Goal: Task Accomplishment & Management: Manage account settings

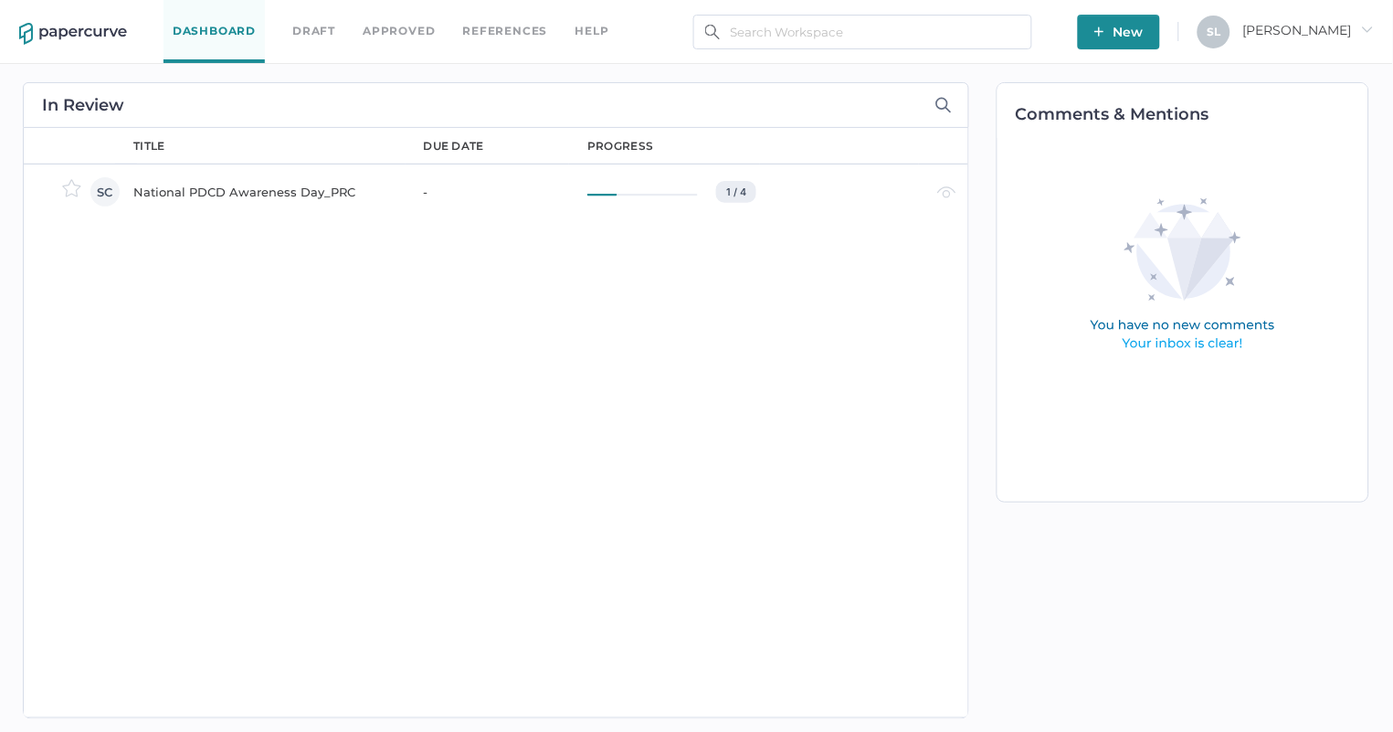
click at [262, 187] on div "National PDCD Awareness Day_PRC" at bounding box center [267, 192] width 268 height 22
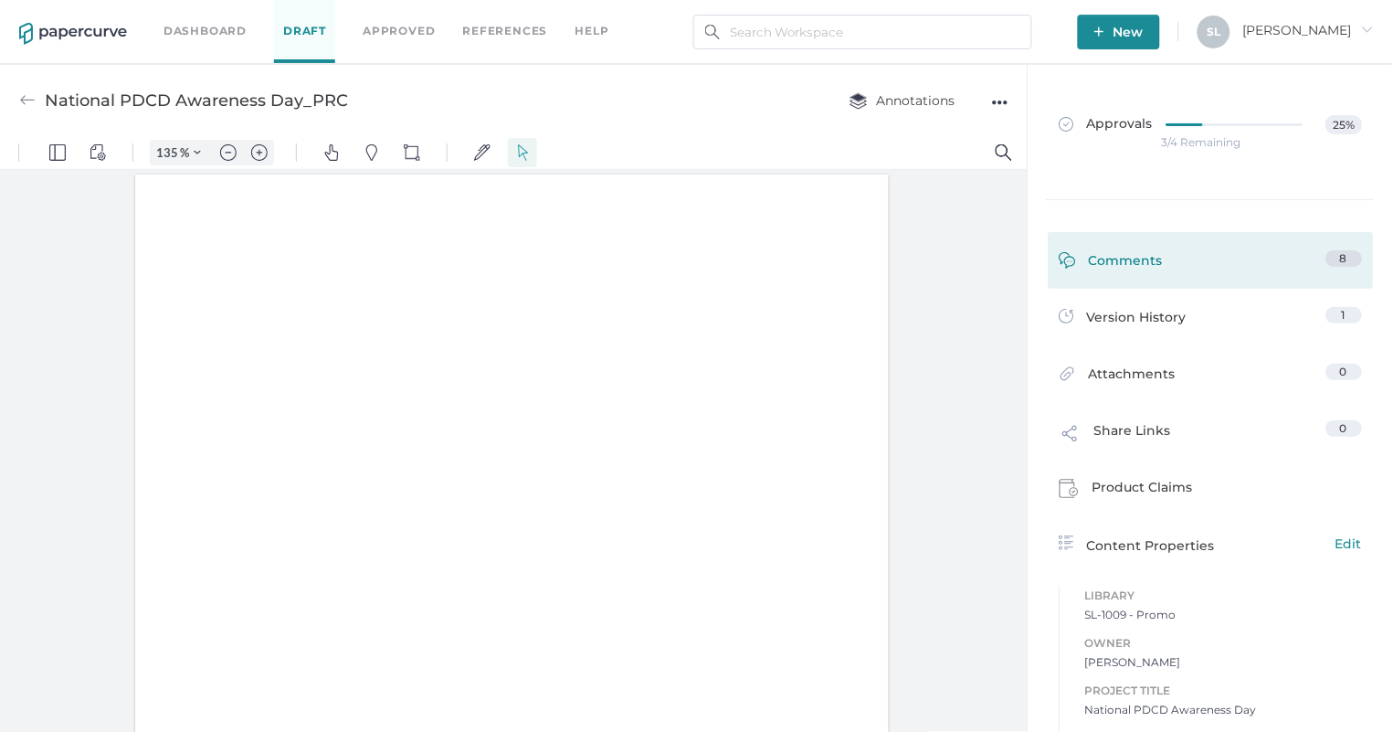
type input "135"
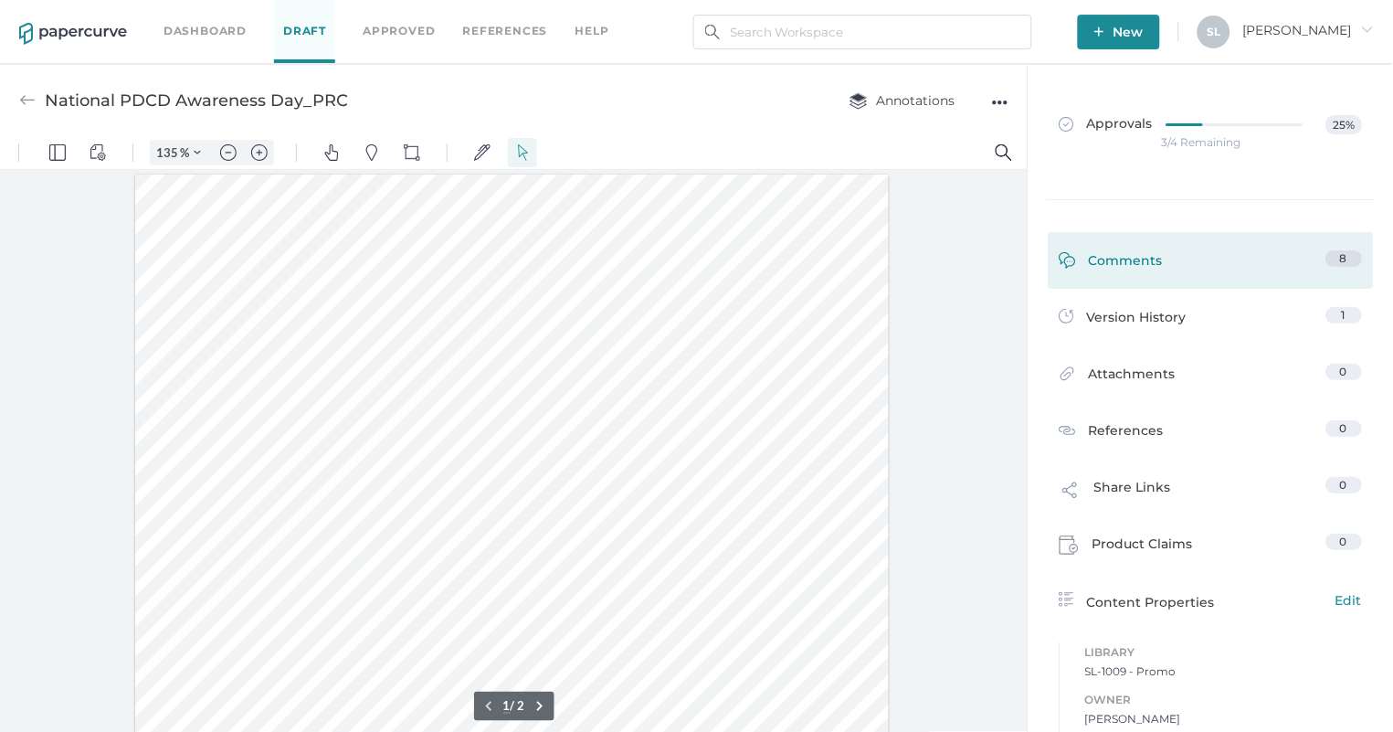
click at [1131, 254] on div "Comments" at bounding box center [1111, 264] width 104 height 28
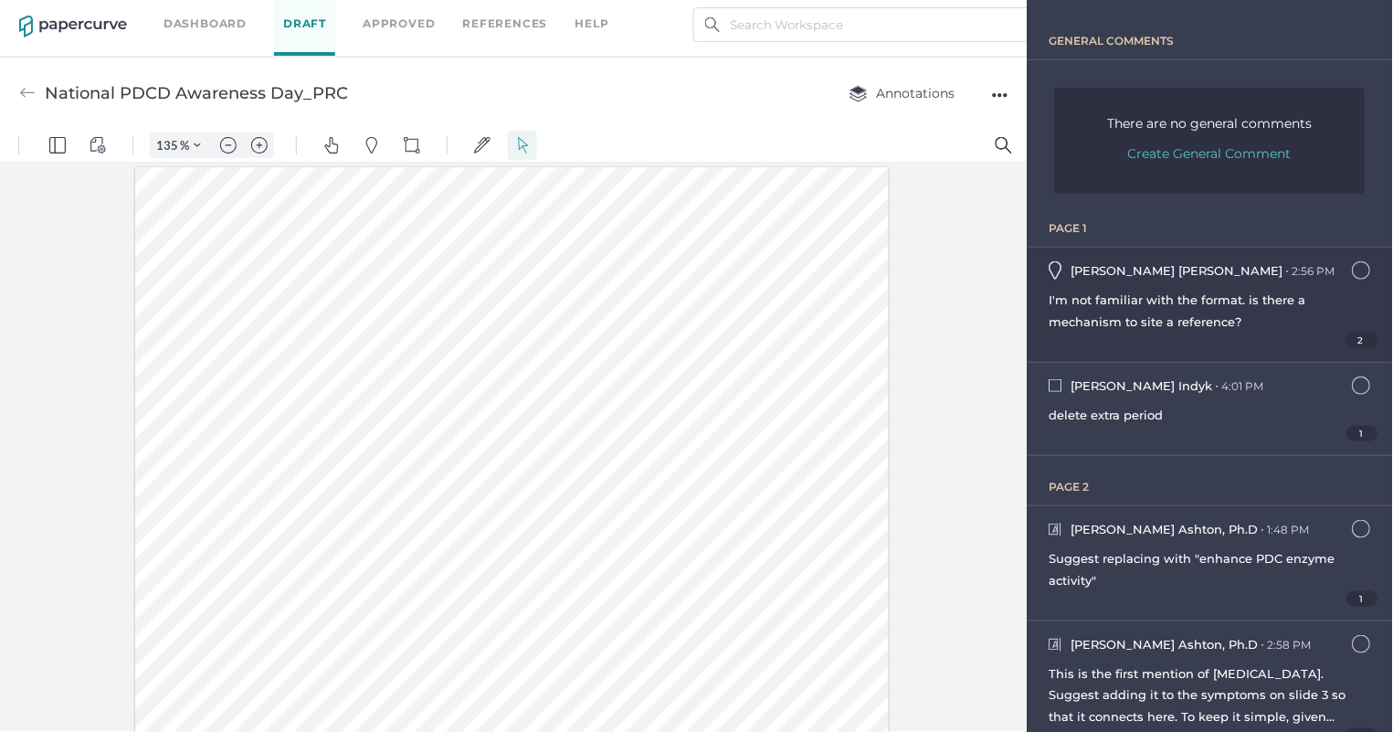
scroll to position [116, 0]
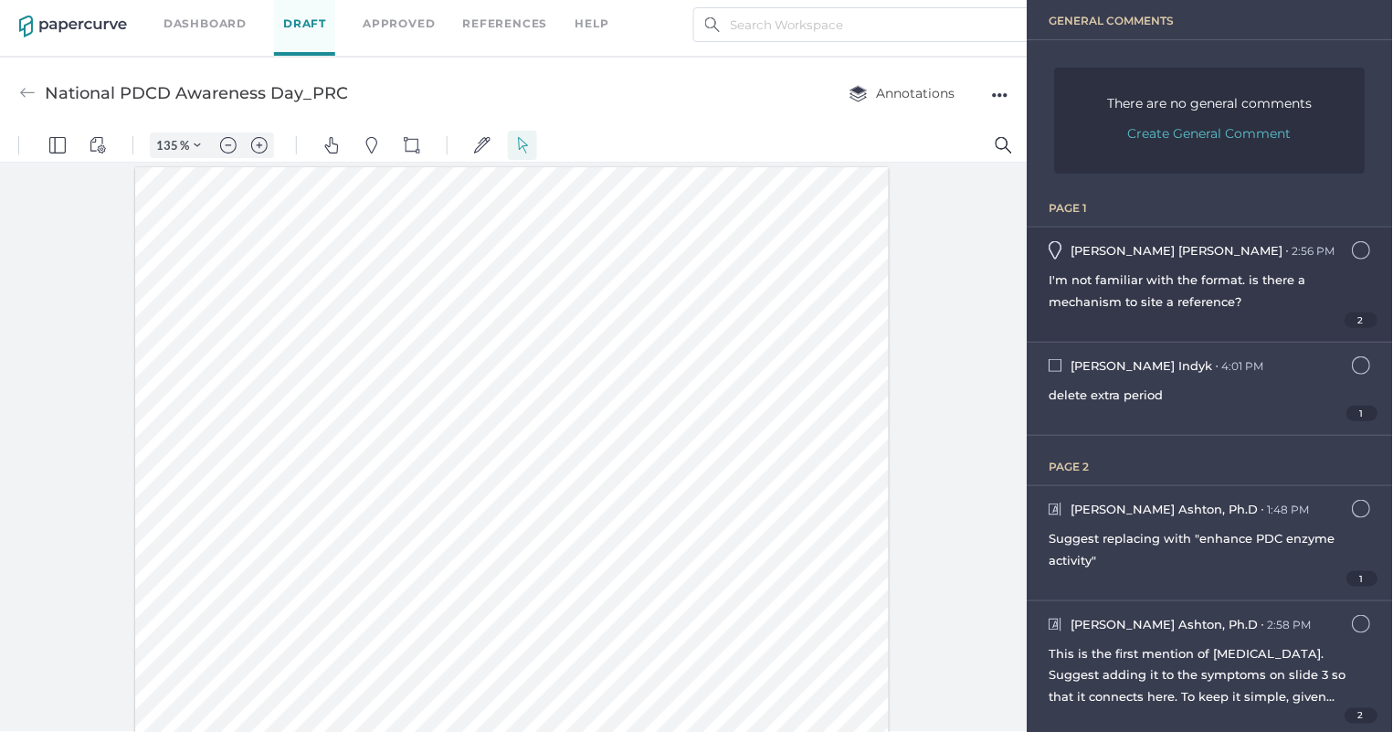
click at [1362, 318] on span "2" at bounding box center [1362, 320] width 34 height 16
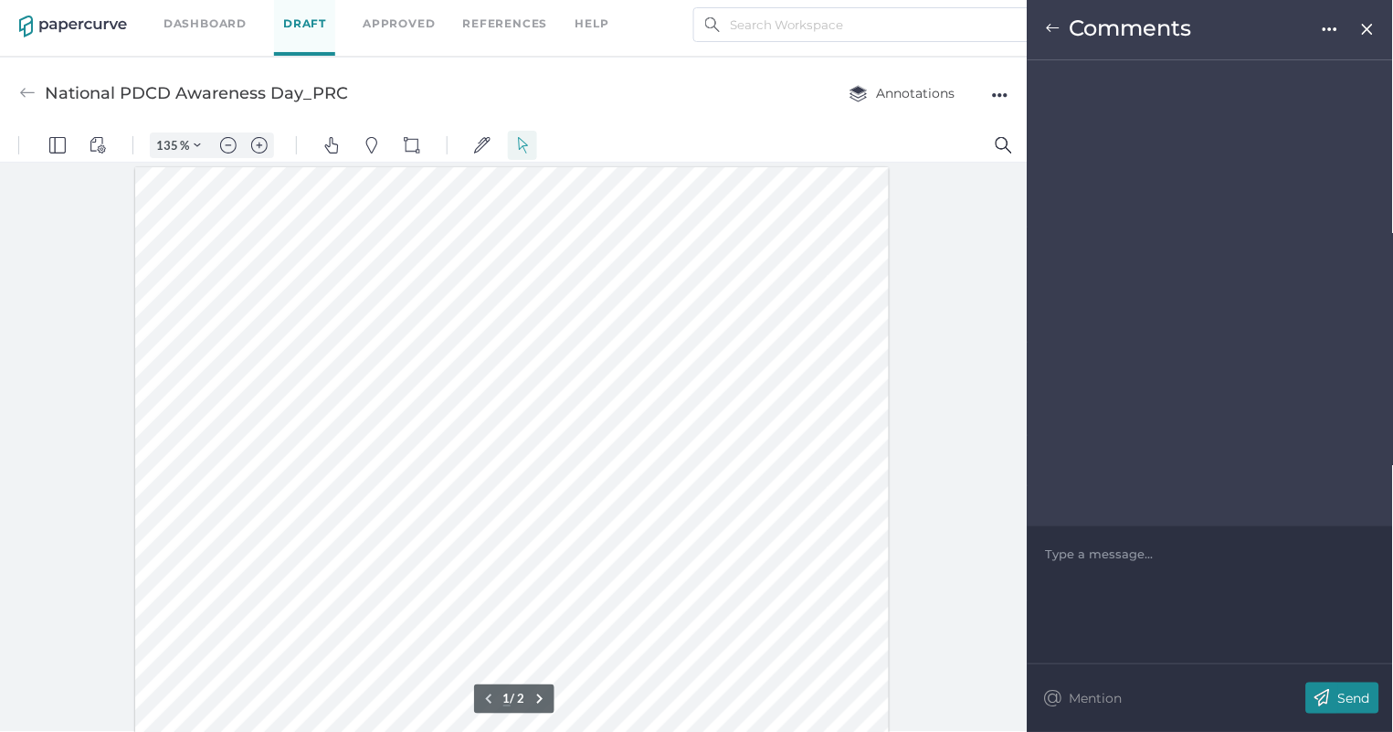
scroll to position [80, 0]
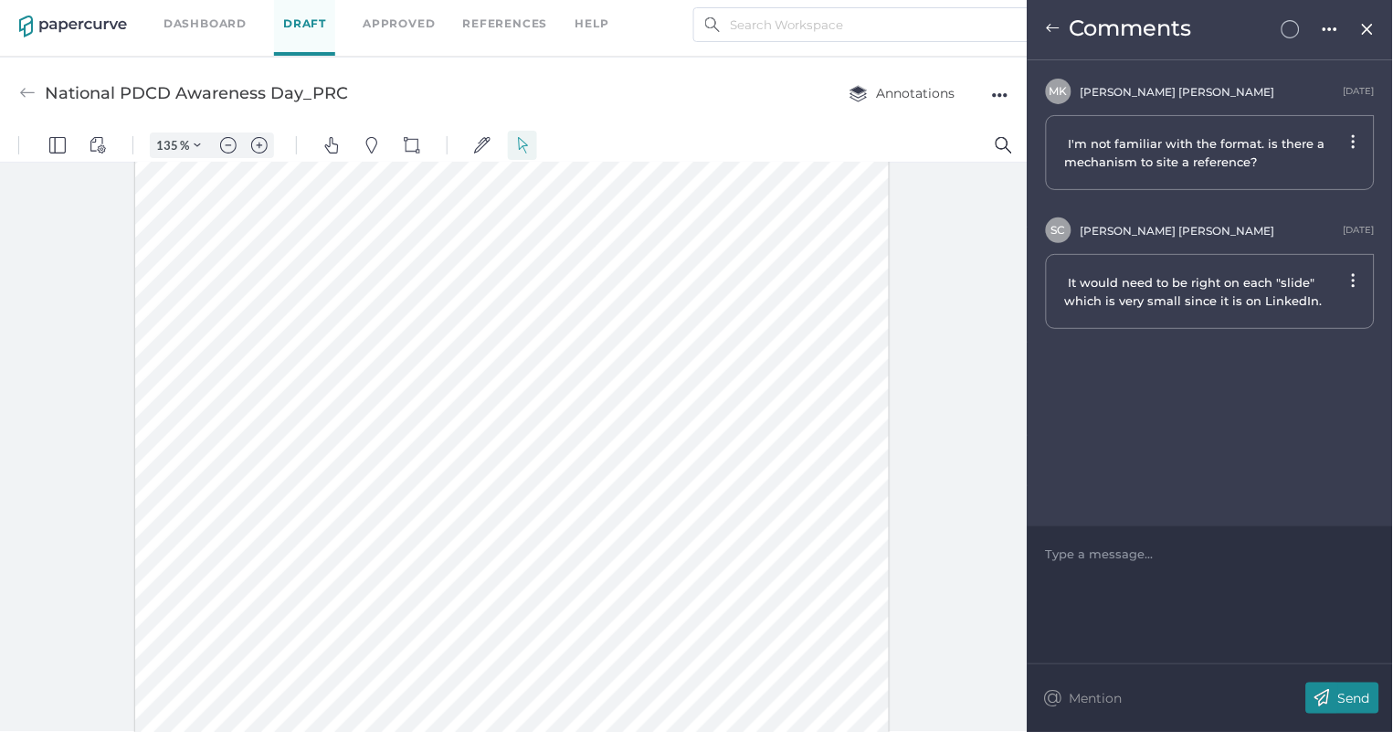
click at [1049, 22] on img at bounding box center [1053, 28] width 15 height 15
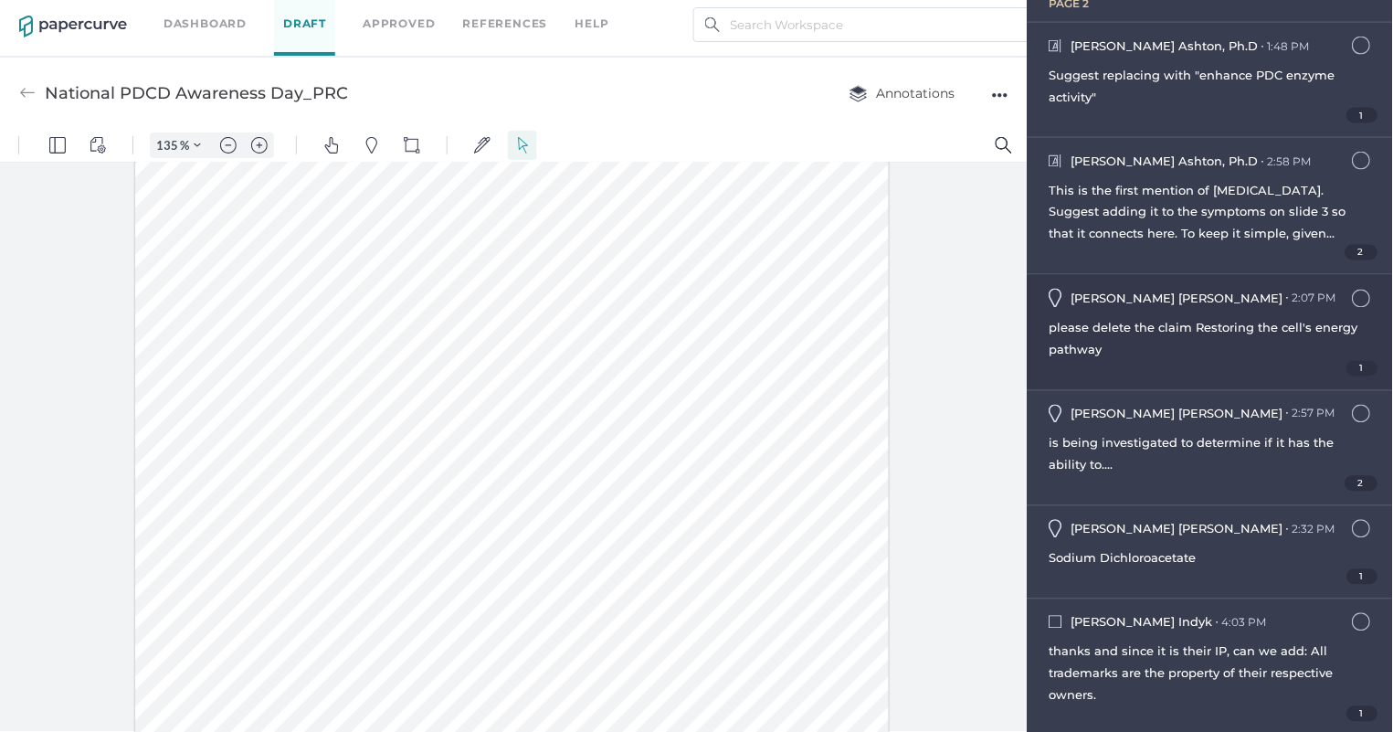
scroll to position [577, 0]
click at [1058, 411] on img at bounding box center [1055, 415] width 13 height 18
type input "2"
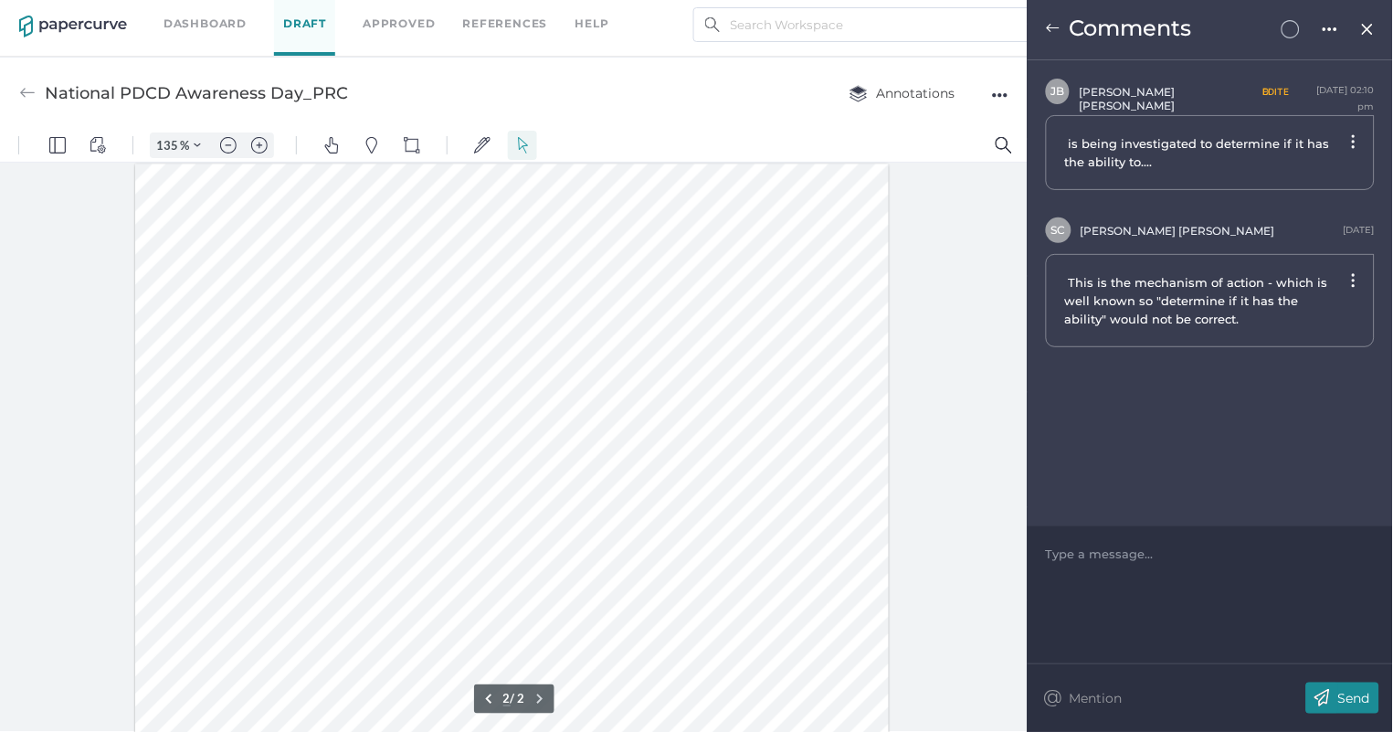
click at [1049, 19] on div "Comments" at bounding box center [1209, 30] width 365 height 60
click at [1054, 21] on img at bounding box center [1053, 28] width 15 height 15
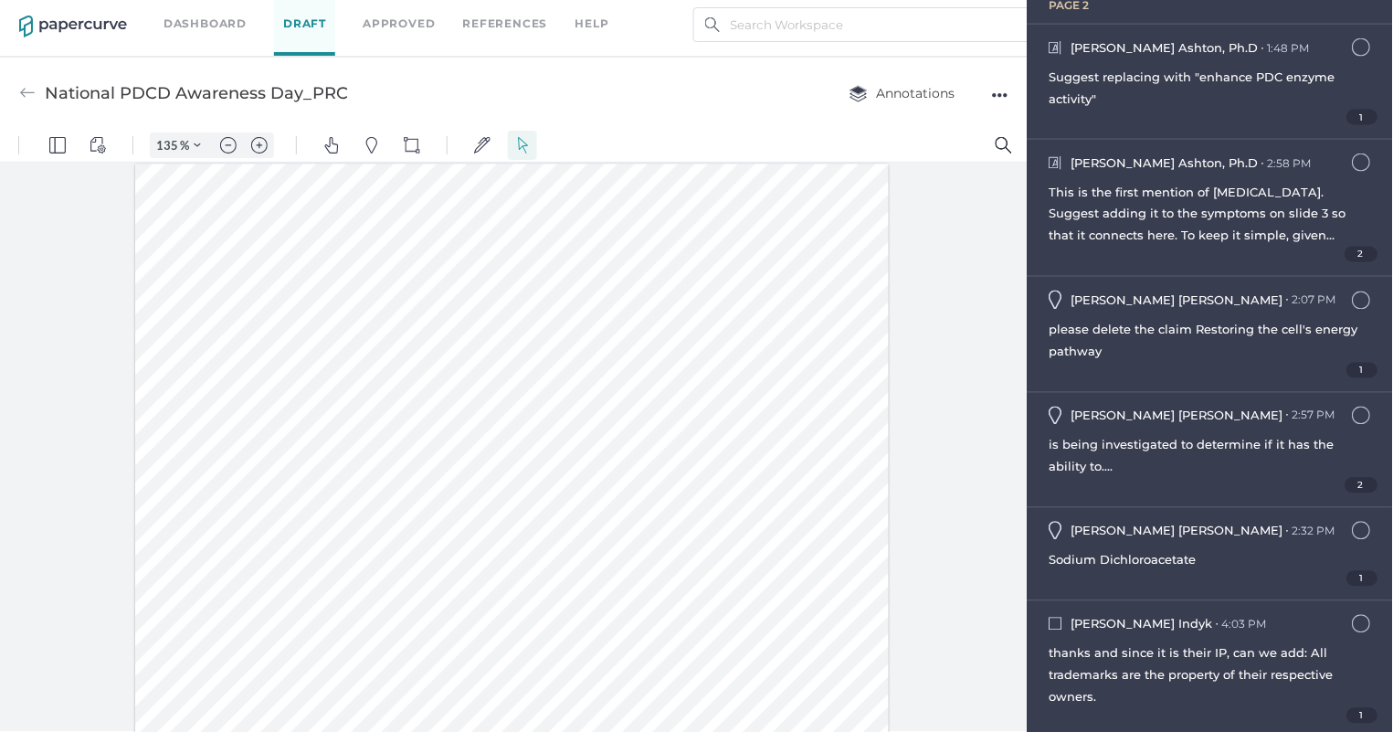
click at [981, 339] on div at bounding box center [513, 446] width 1027 height 569
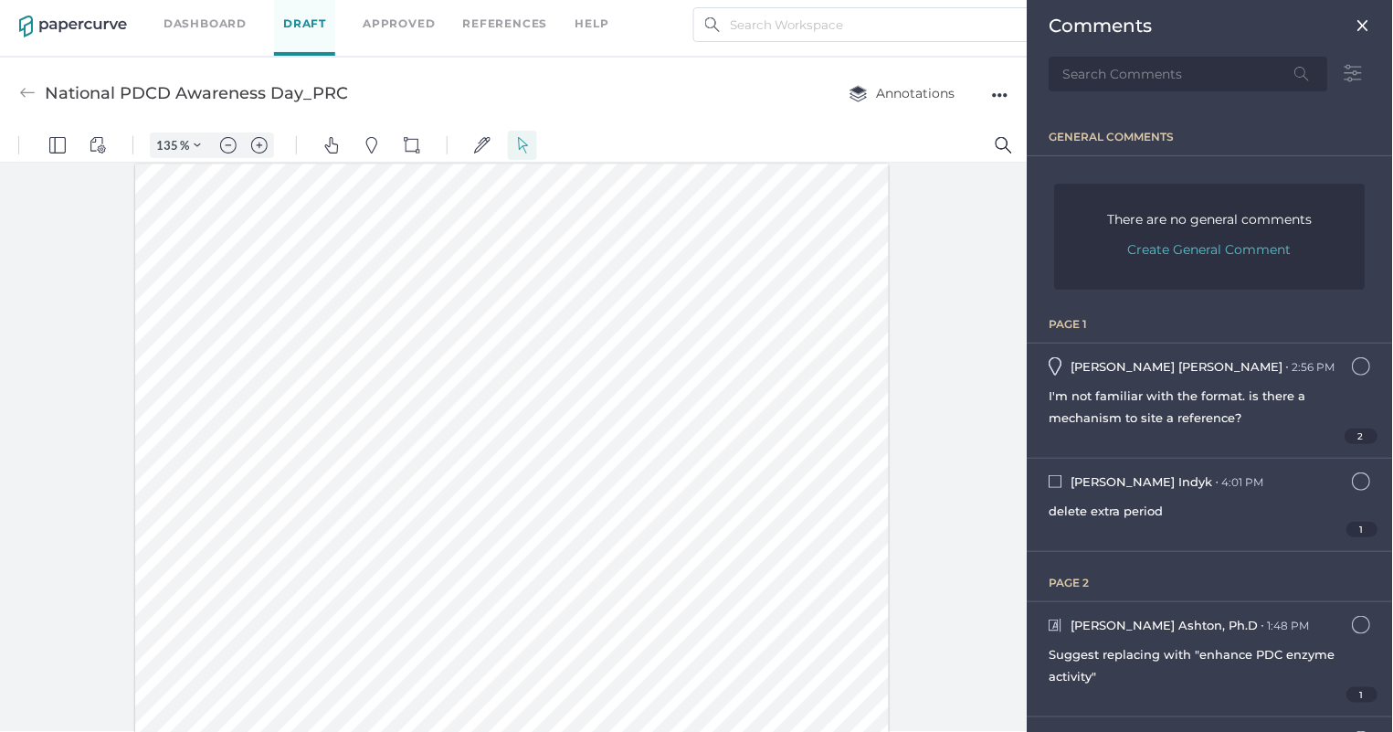
scroll to position [0, 0]
click at [1366, 20] on img at bounding box center [1363, 25] width 15 height 15
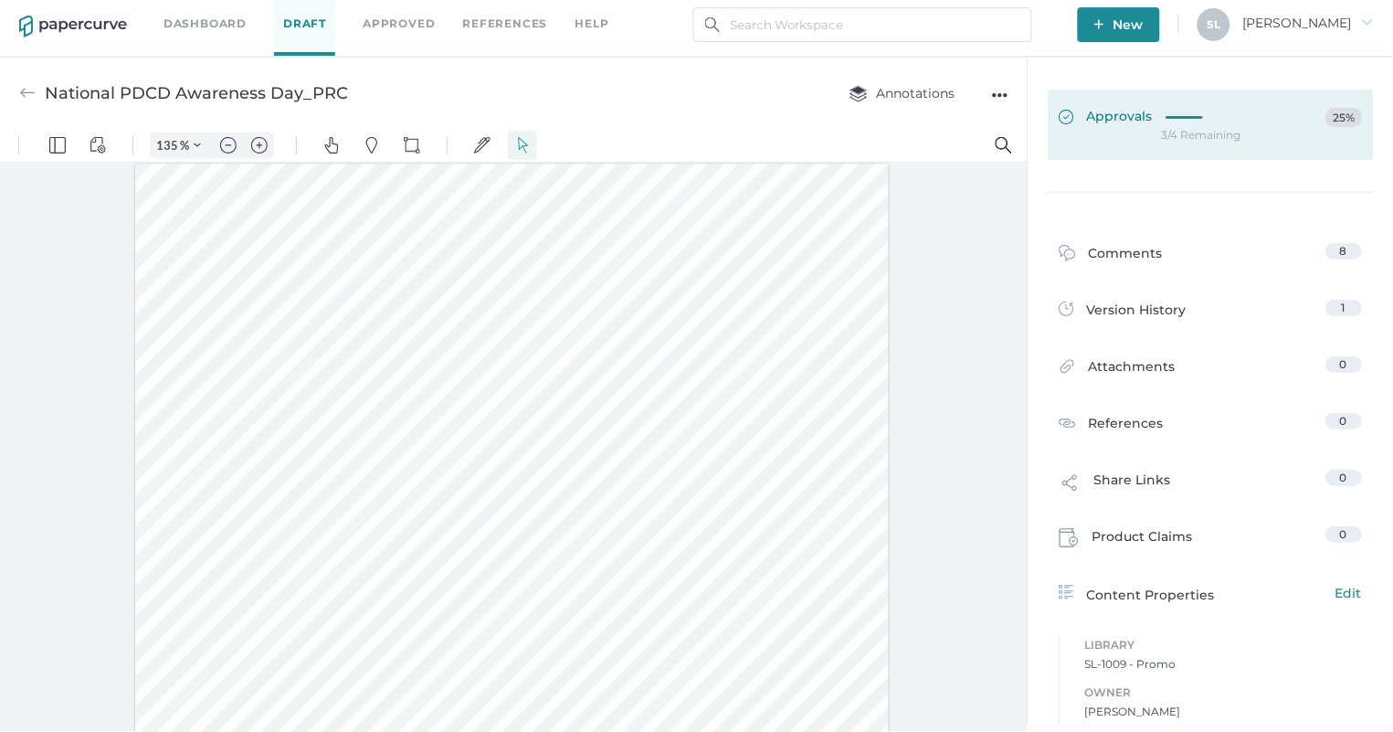
click at [1123, 111] on span "Approvals" at bounding box center [1106, 118] width 94 height 20
